Goal: Task Accomplishment & Management: Use online tool/utility

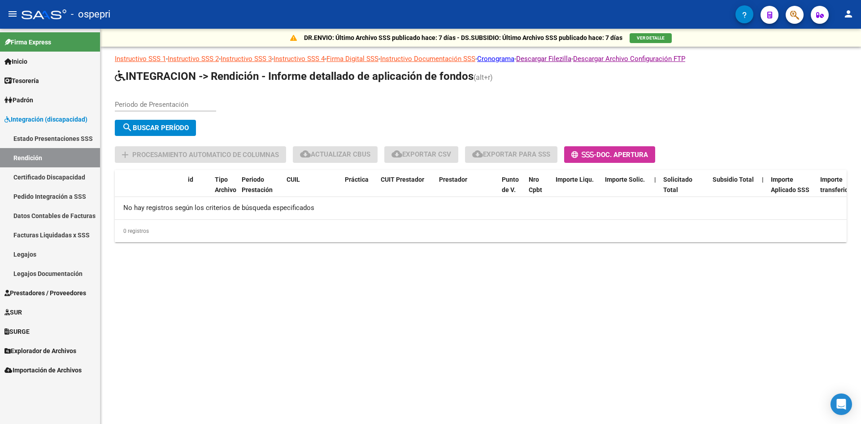
click at [15, 160] on link "Rendición" at bounding box center [50, 157] width 100 height 19
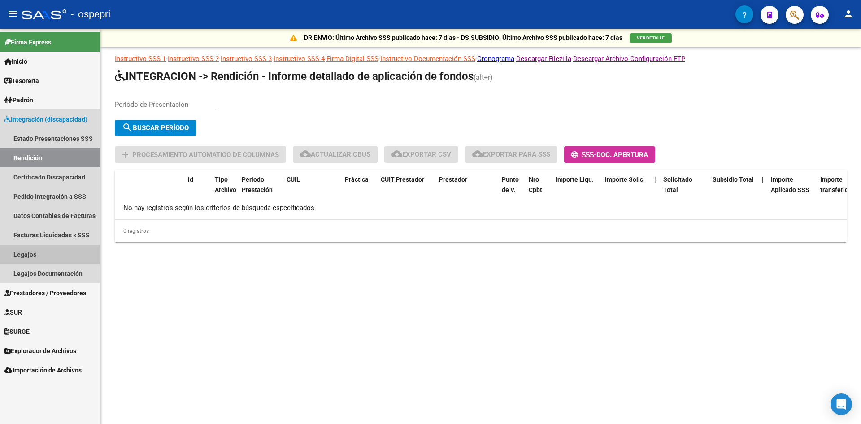
click at [21, 246] on link "Legajos" at bounding box center [50, 253] width 100 height 19
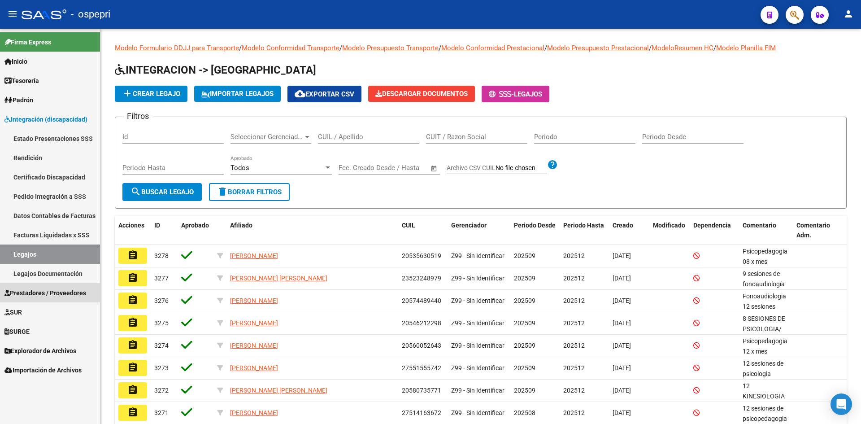
click at [47, 291] on span "Prestadores / Proveedores" at bounding box center [45, 293] width 82 height 10
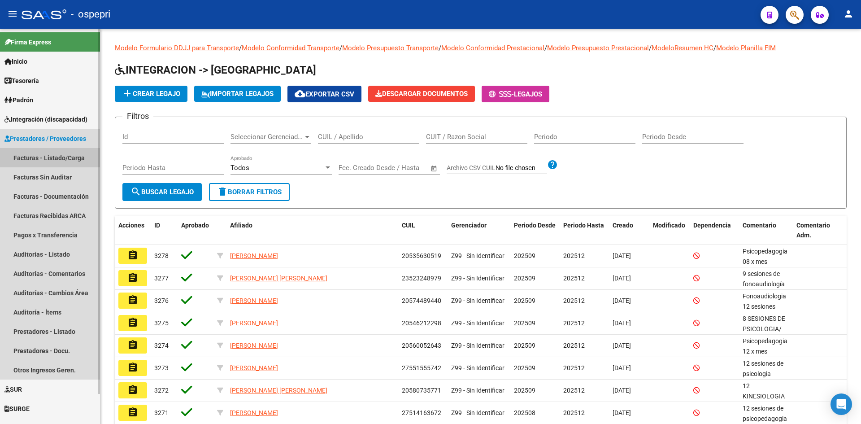
click at [48, 156] on link "Facturas - Listado/Carga" at bounding box center [50, 157] width 100 height 19
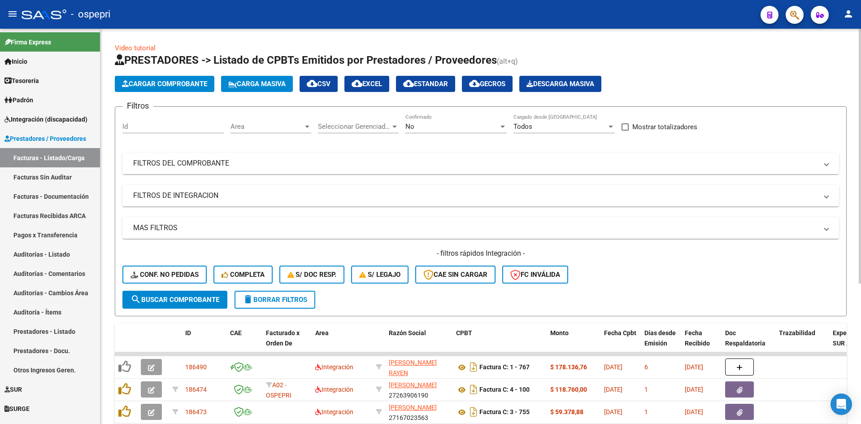
click at [605, 166] on mat-panel-title "FILTROS DEL COMPROBANTE" at bounding box center [475, 163] width 684 height 10
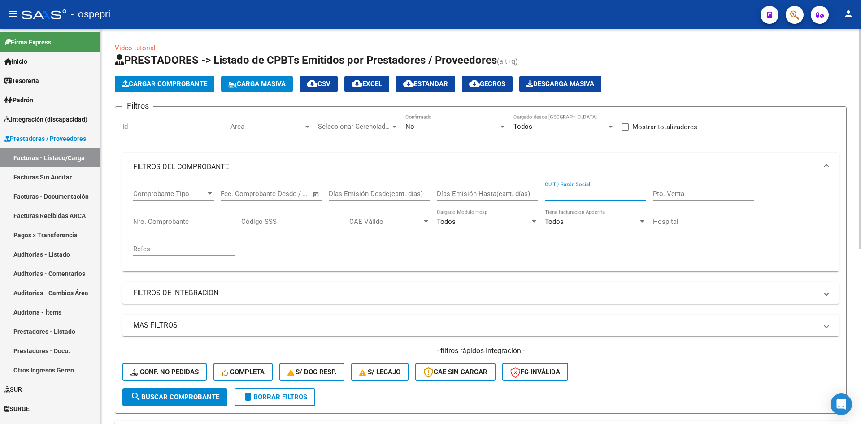
click at [576, 191] on input "CUIT / Razón Social" at bounding box center [595, 194] width 101 height 8
paste input "27222203290"
type input "27222203290"
click at [208, 391] on button "search Buscar Comprobante" at bounding box center [174, 397] width 105 height 18
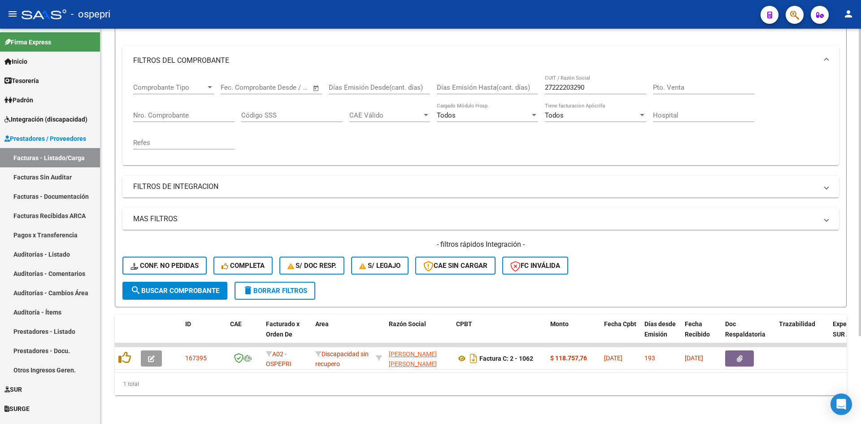
scroll to position [113, 0]
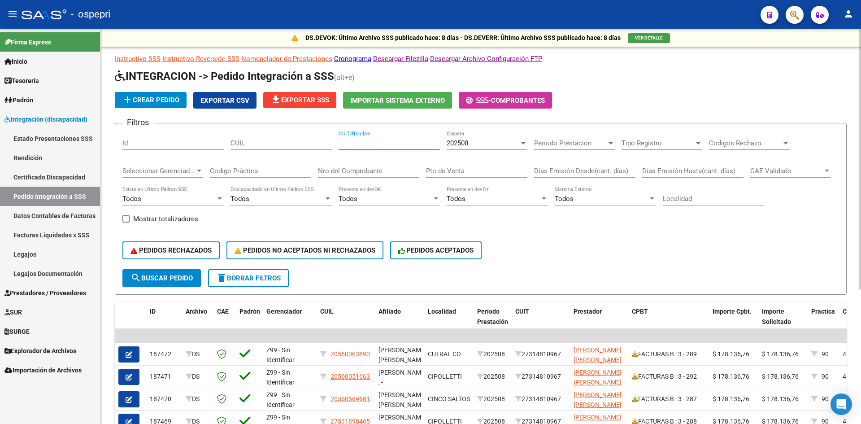
click at [348, 145] on input "CUIT/Nombre" at bounding box center [389, 143] width 101 height 8
paste input "23362552214"
type input "23362552214"
click at [187, 276] on span "search Buscar Pedido" at bounding box center [161, 278] width 62 height 8
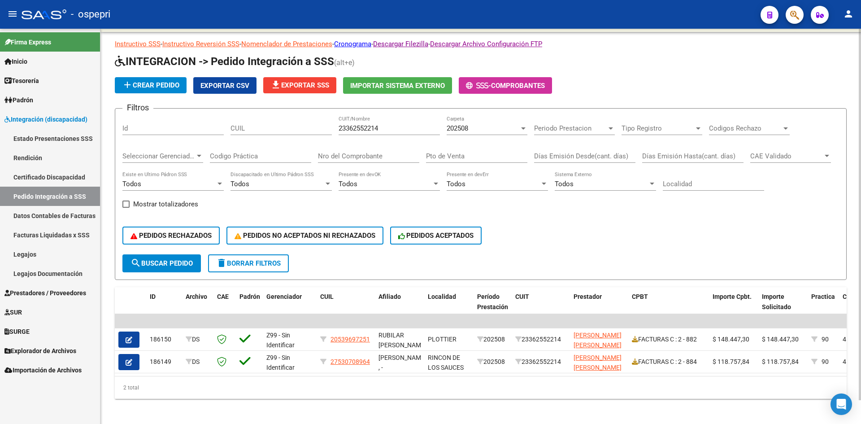
scroll to position [25, 0]
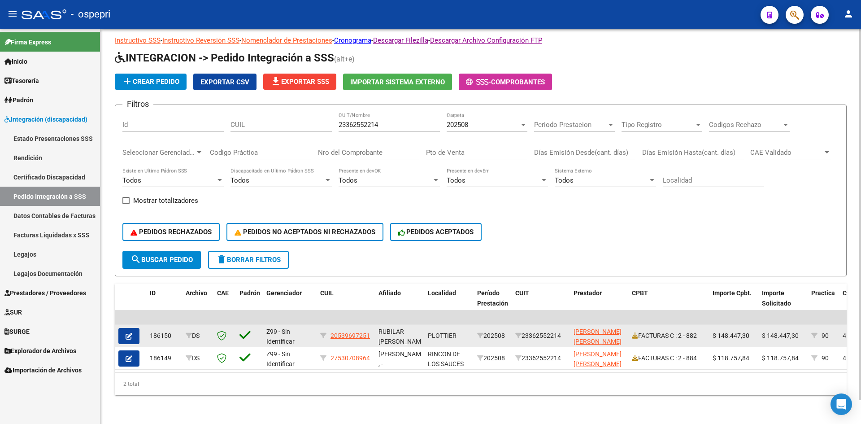
click at [129, 333] on icon "button" at bounding box center [129, 336] width 7 height 7
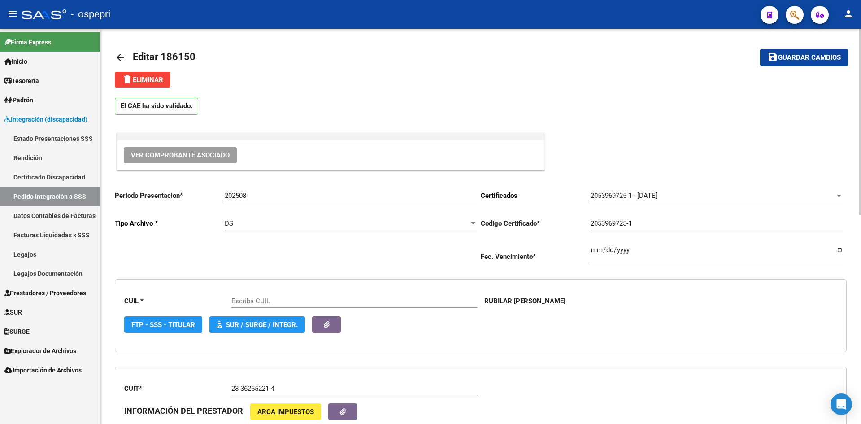
type input "20539697251"
click at [208, 155] on span "Ver Comprobante Asociado" at bounding box center [180, 155] width 99 height 8
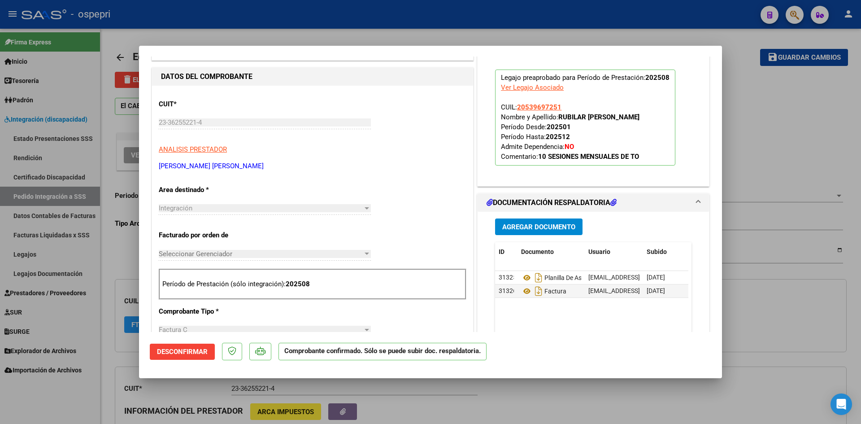
scroll to position [224, 0]
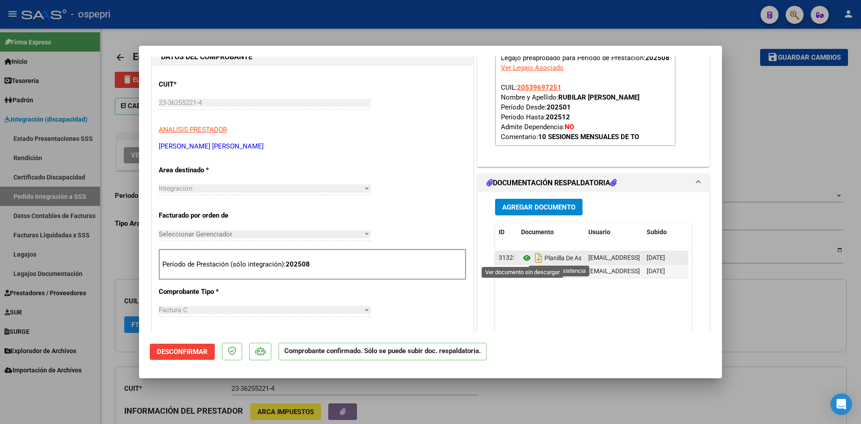
click at [524, 256] on icon at bounding box center [527, 257] width 12 height 11
type input "$ 0,00"
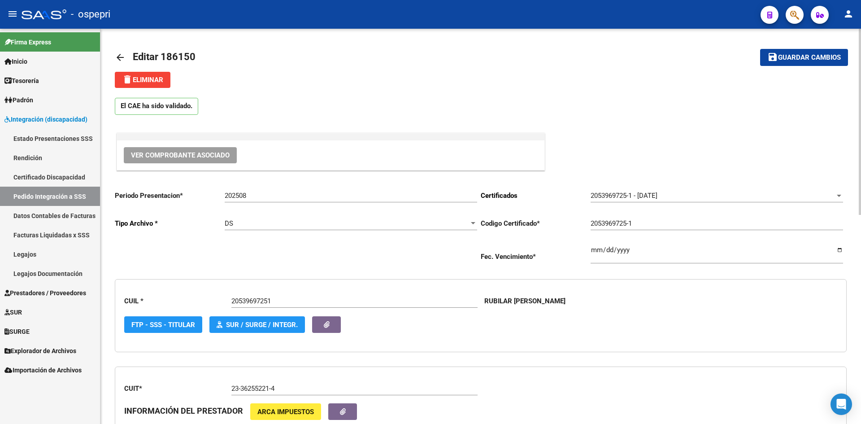
click at [119, 56] on mat-icon "arrow_back" at bounding box center [120, 57] width 11 height 11
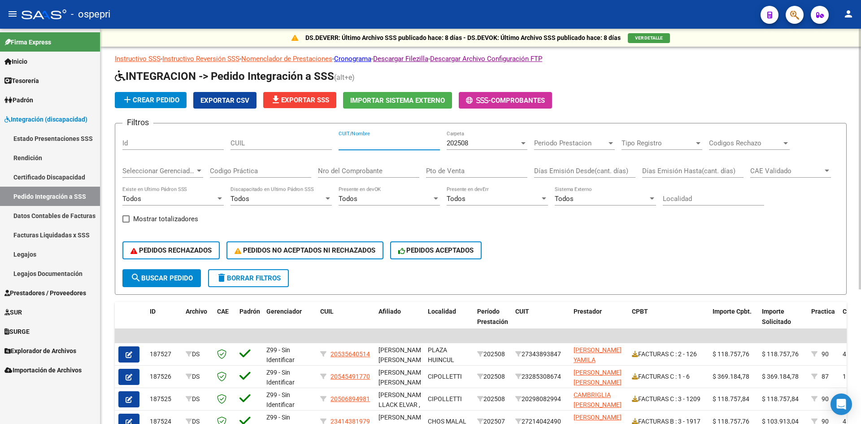
click at [348, 146] on input "CUIT/Nombre" at bounding box center [389, 143] width 101 height 8
paste input "23362552214"
type input "23362552214"
click at [188, 282] on button "search Buscar Pedido" at bounding box center [161, 278] width 78 height 18
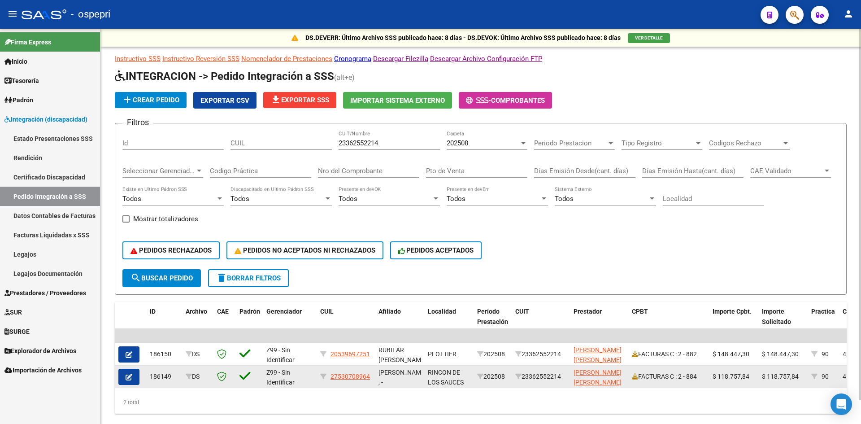
click at [134, 379] on button "button" at bounding box center [128, 377] width 21 height 16
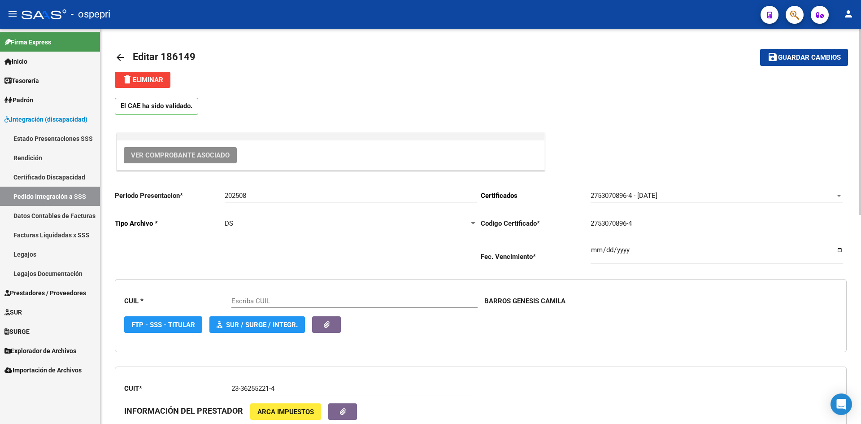
click at [208, 153] on span "Ver Comprobante Asociado" at bounding box center [180, 155] width 99 height 8
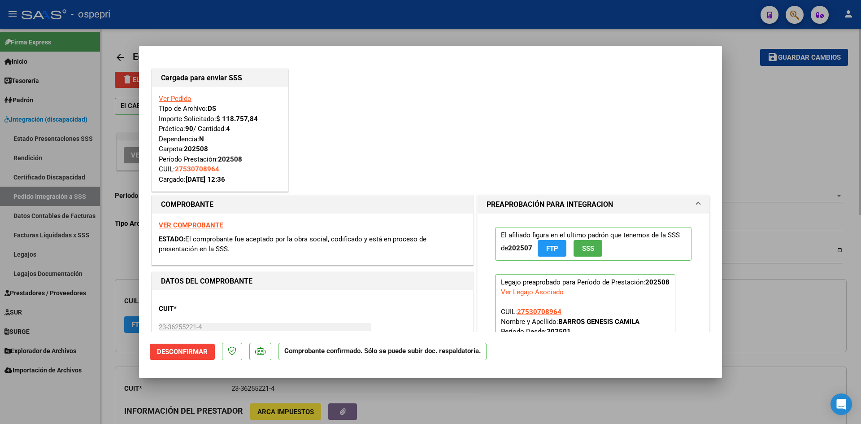
type input "27530708964"
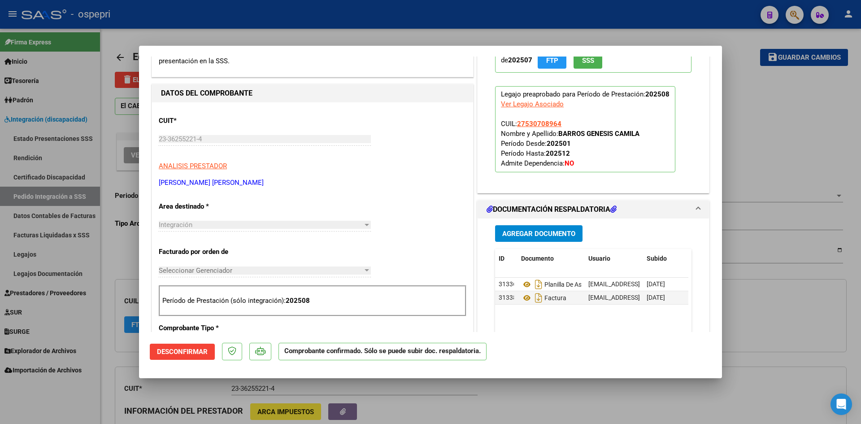
scroll to position [224, 0]
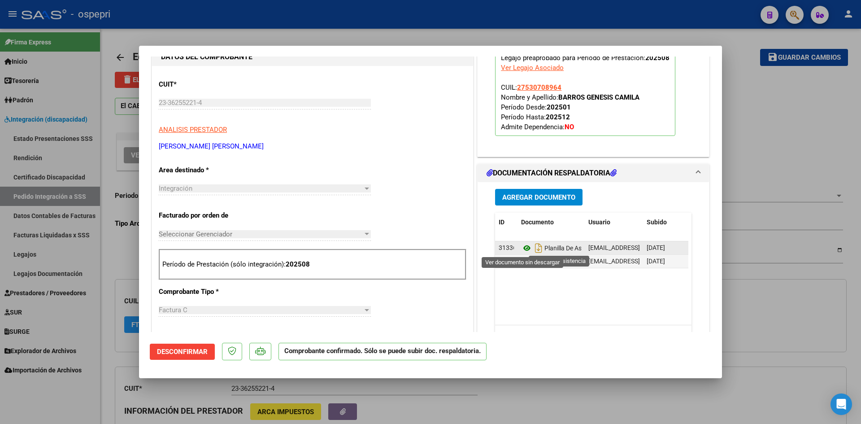
click at [523, 248] on icon at bounding box center [527, 248] width 12 height 11
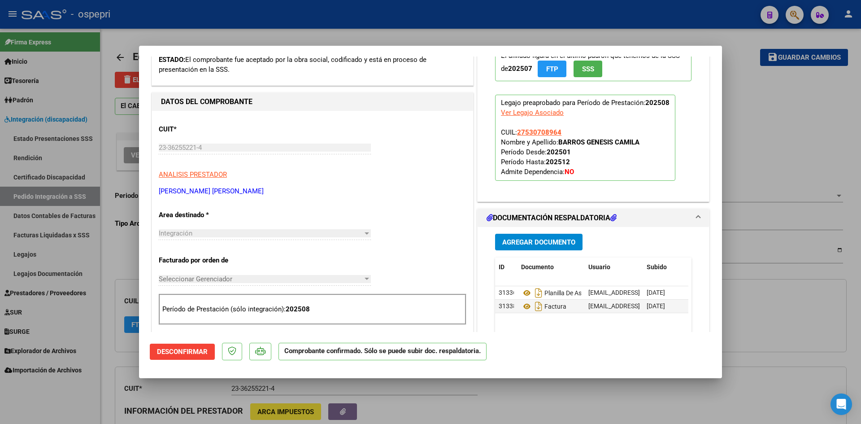
scroll to position [135, 0]
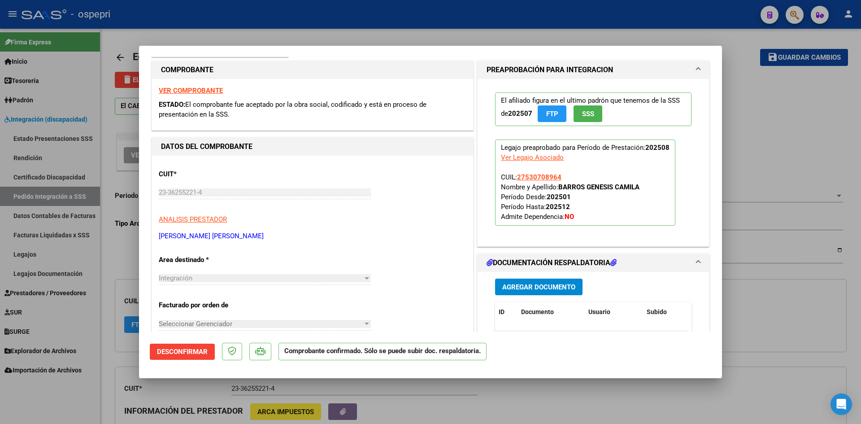
type input "$ 0,00"
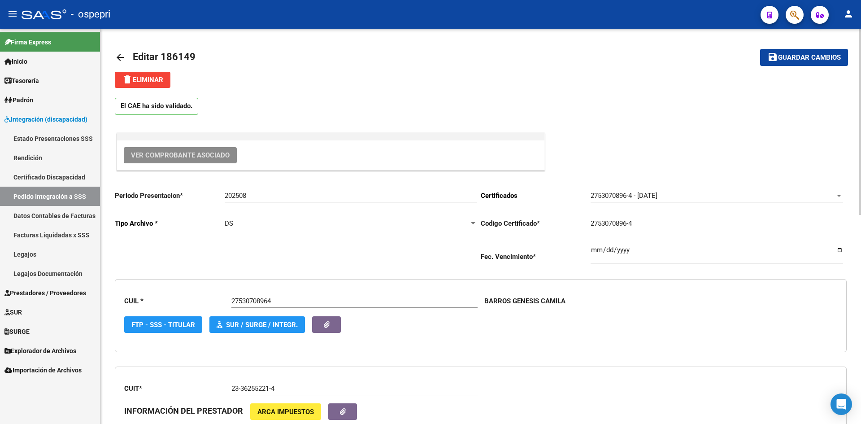
click at [118, 59] on mat-icon "arrow_back" at bounding box center [120, 57] width 11 height 11
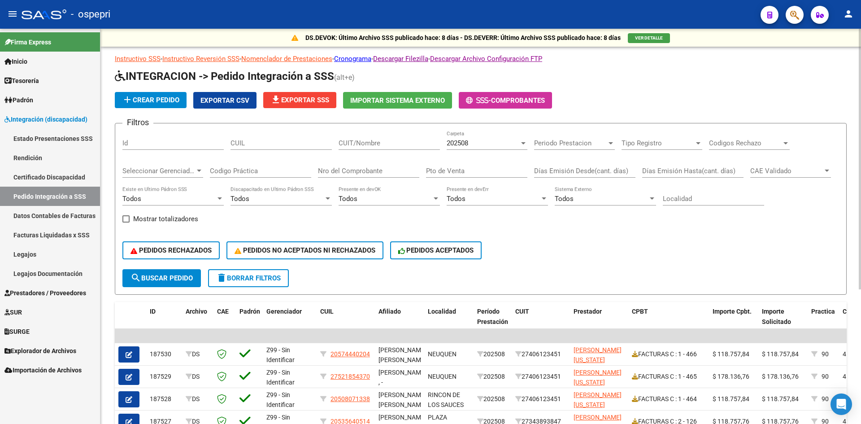
click at [348, 144] on input "CUIT/Nombre" at bounding box center [389, 143] width 101 height 8
paste input "27222203290"
type input "27222203290"
click at [190, 279] on span "search Buscar Pedido" at bounding box center [161, 278] width 62 height 8
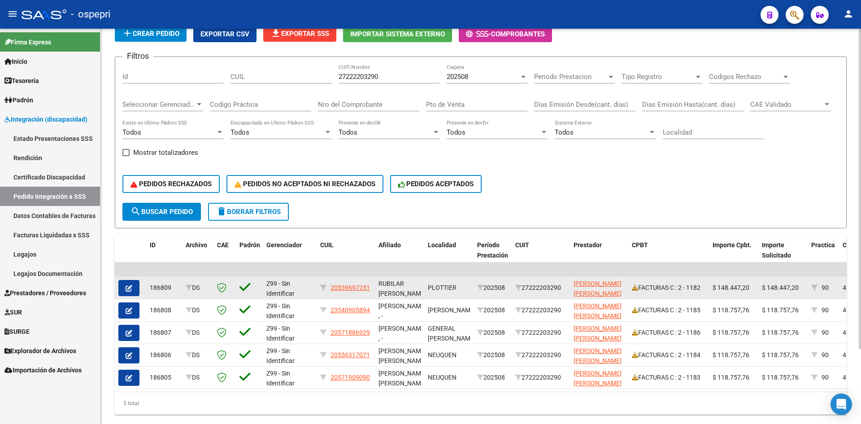
scroll to position [92, 0]
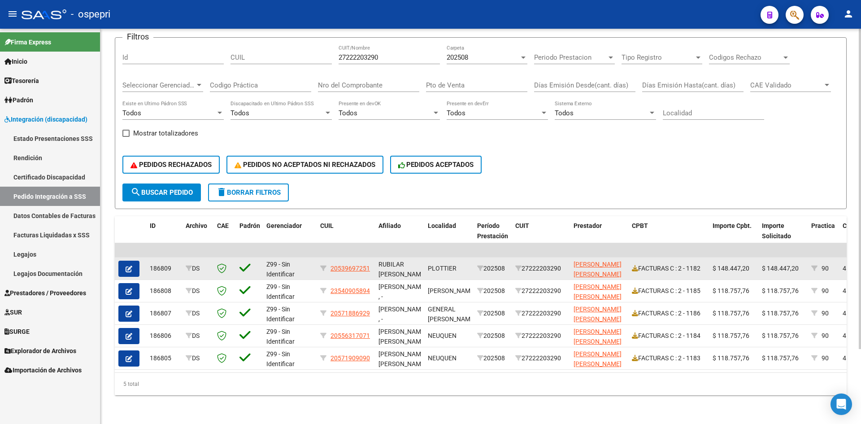
click at [132, 265] on icon "button" at bounding box center [129, 268] width 7 height 7
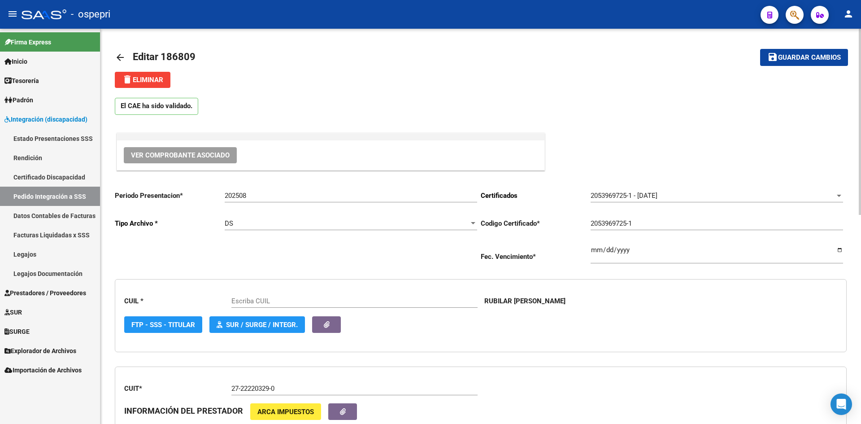
type input "20539697251"
click at [199, 156] on span "Ver Comprobante Asociado" at bounding box center [180, 155] width 99 height 8
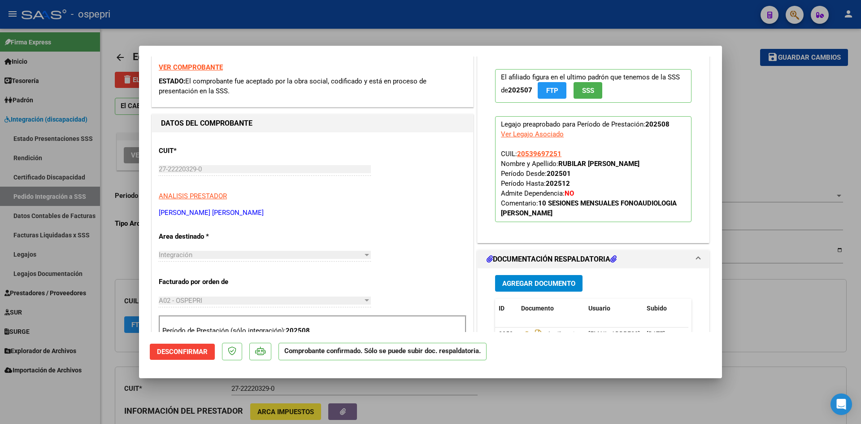
scroll to position [224, 0]
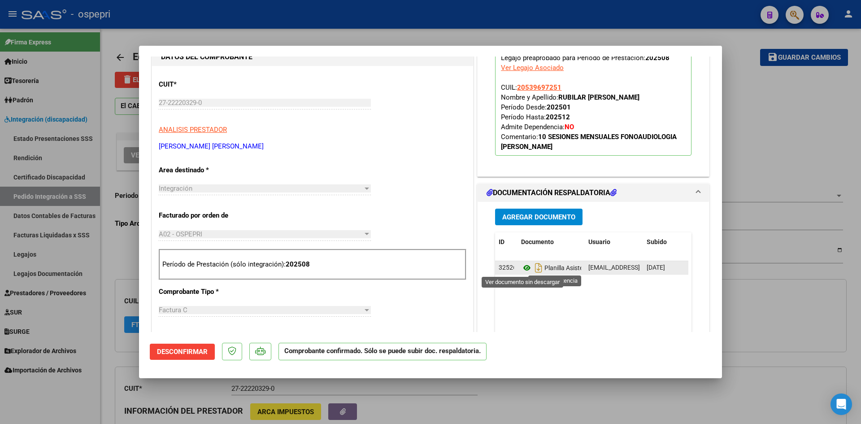
click at [522, 266] on icon at bounding box center [527, 267] width 12 height 11
type input "$ 0,00"
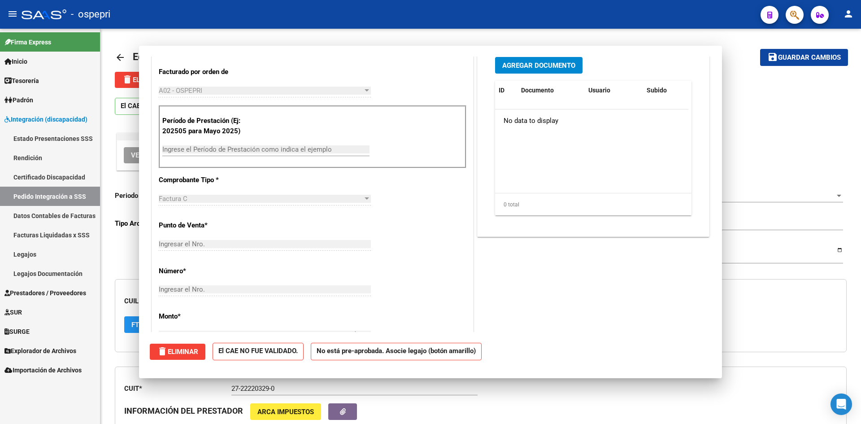
scroll to position [97, 0]
